Goal: Download file/media

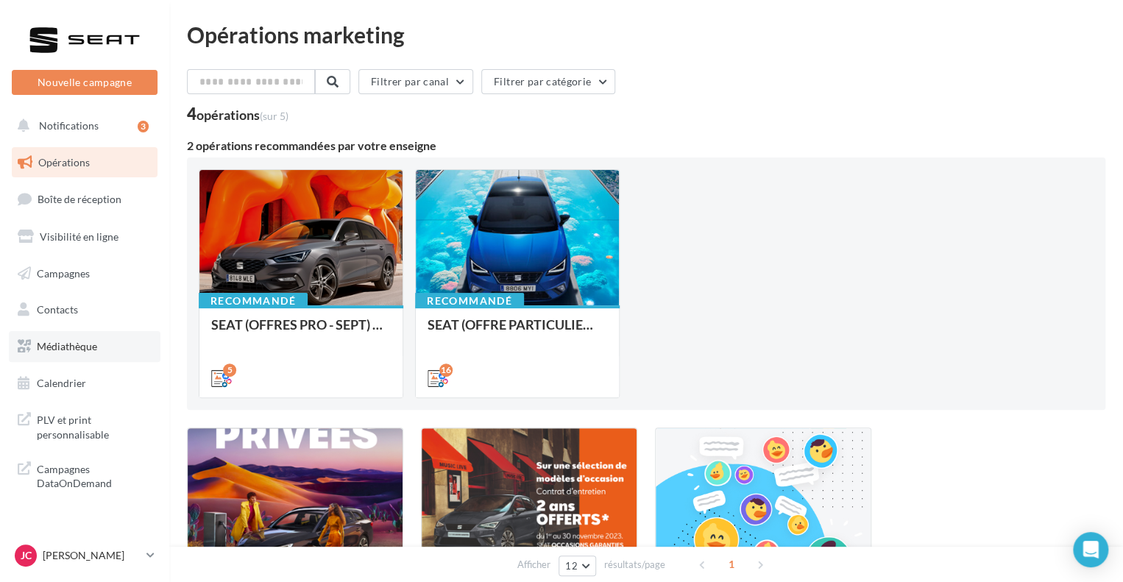
click at [85, 348] on span "Médiathèque" at bounding box center [67, 346] width 60 height 13
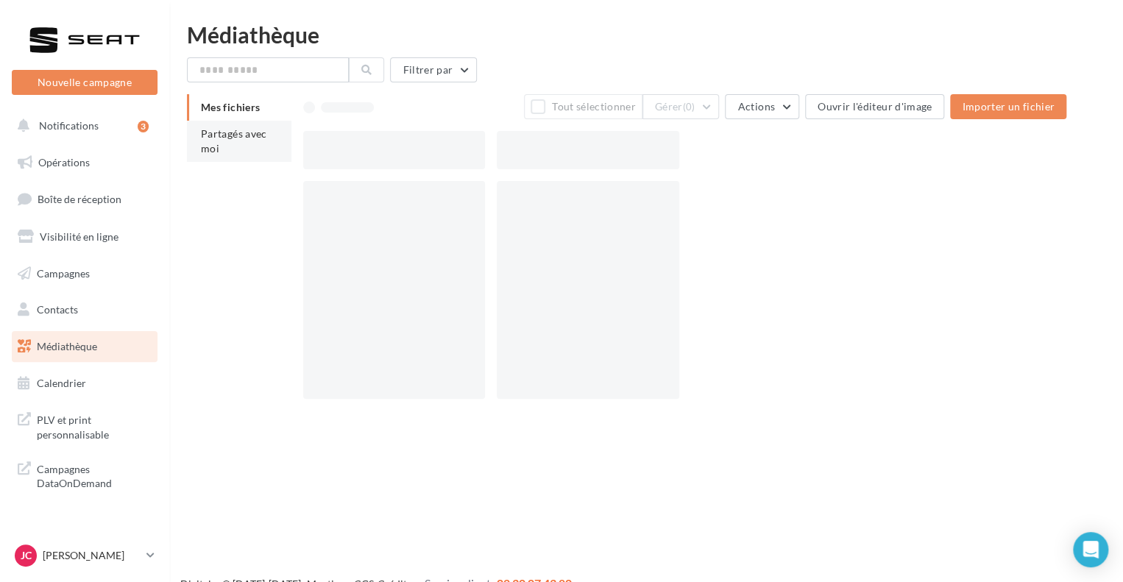
click at [241, 151] on li "Partagés avec moi" at bounding box center [239, 141] width 104 height 41
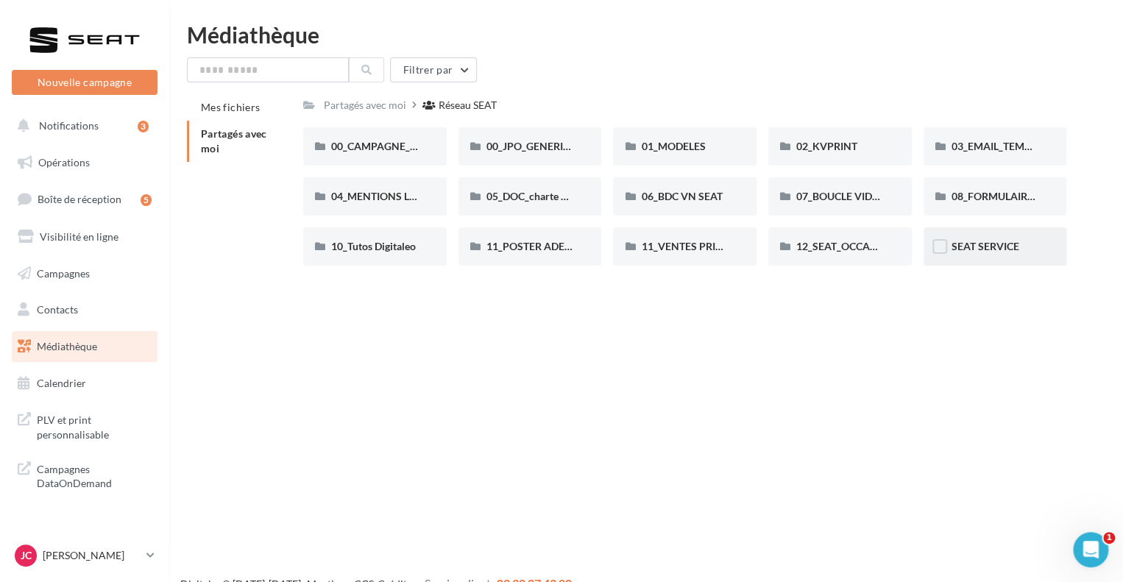
click at [1003, 255] on div "SEAT SERVICE" at bounding box center [994, 246] width 143 height 38
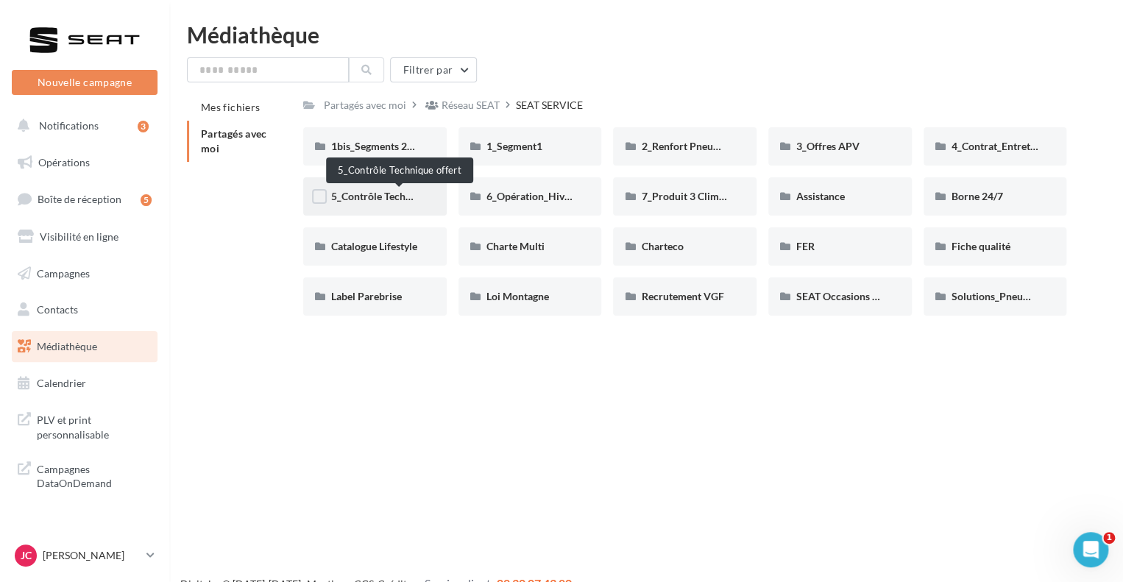
click at [384, 205] on div "5_Contrôle Technique offert" at bounding box center [374, 196] width 143 height 38
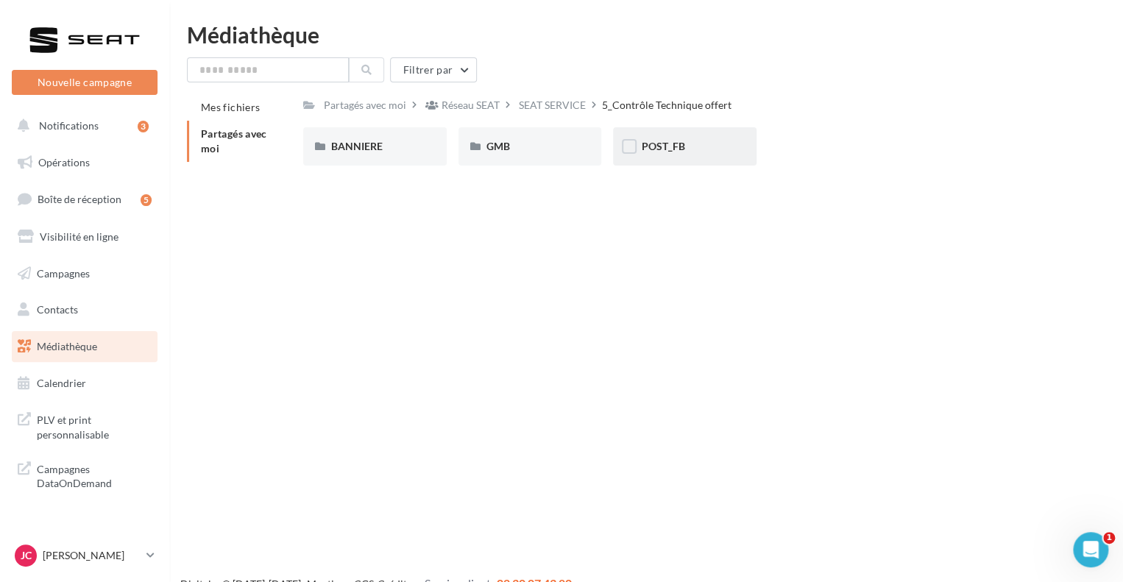
click at [658, 152] on span "POST_FB" at bounding box center [662, 146] width 43 height 13
click at [543, 146] on div "POST" at bounding box center [530, 146] width 88 height 15
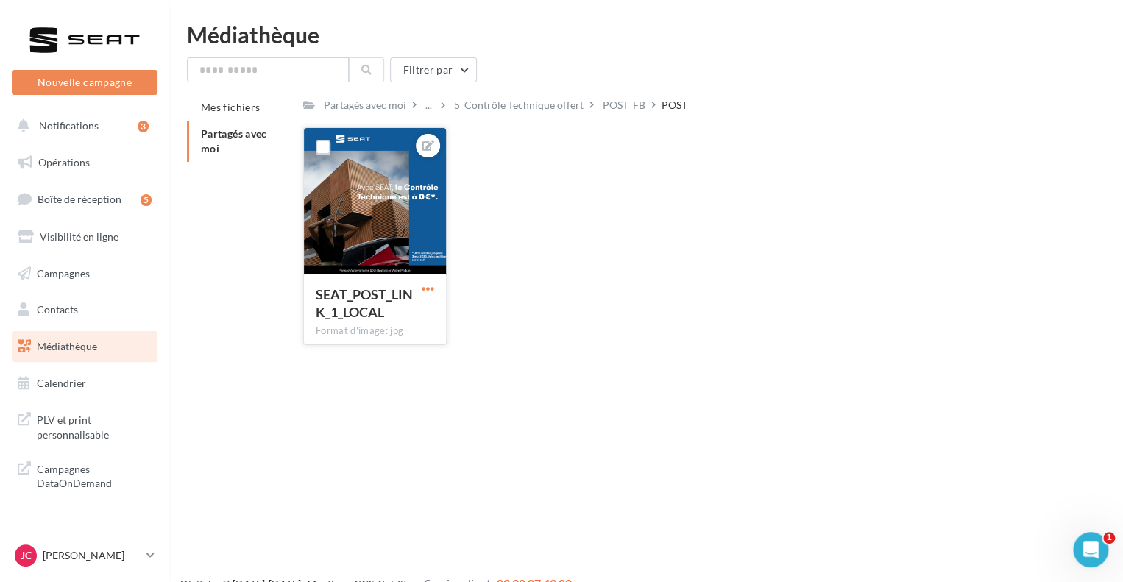
click at [430, 285] on span "button" at bounding box center [428, 288] width 13 height 13
click at [361, 358] on button "Télécharger" at bounding box center [359, 356] width 155 height 38
click at [124, 552] on p "[PERSON_NAME]" at bounding box center [92, 555] width 98 height 15
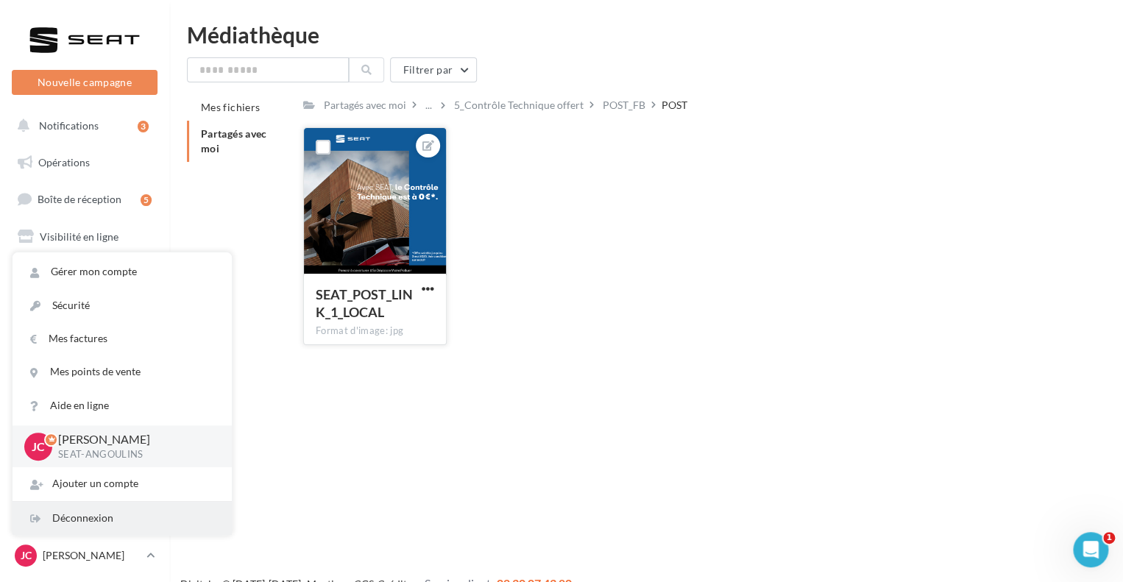
click at [97, 516] on div "Déconnexion" at bounding box center [122, 518] width 219 height 33
